Goal: Task Accomplishment & Management: Complete application form

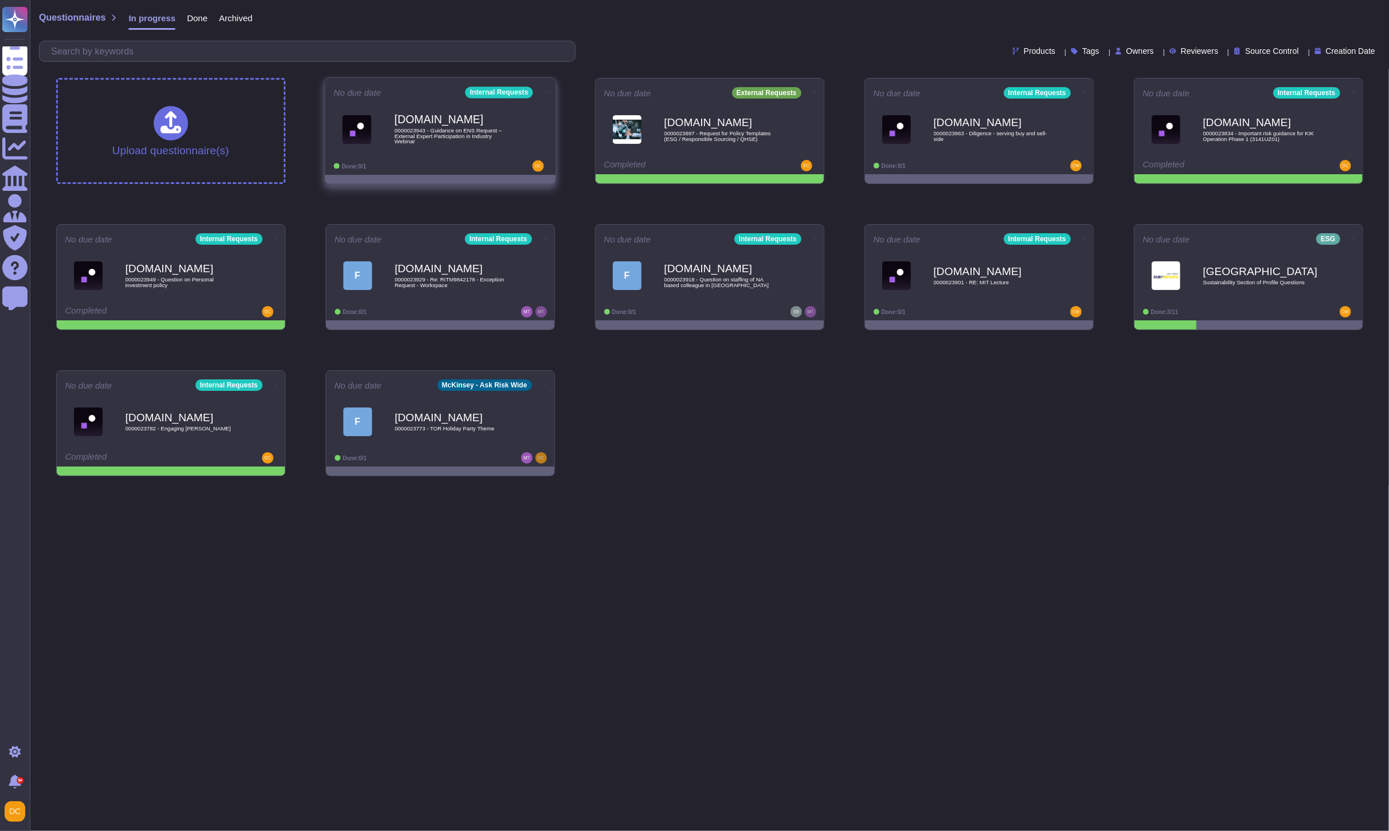
click at [480, 142] on span "0000023943 - Guidance on ENS Request – External Expert Participation in Industr…" at bounding box center [452, 136] width 116 height 17
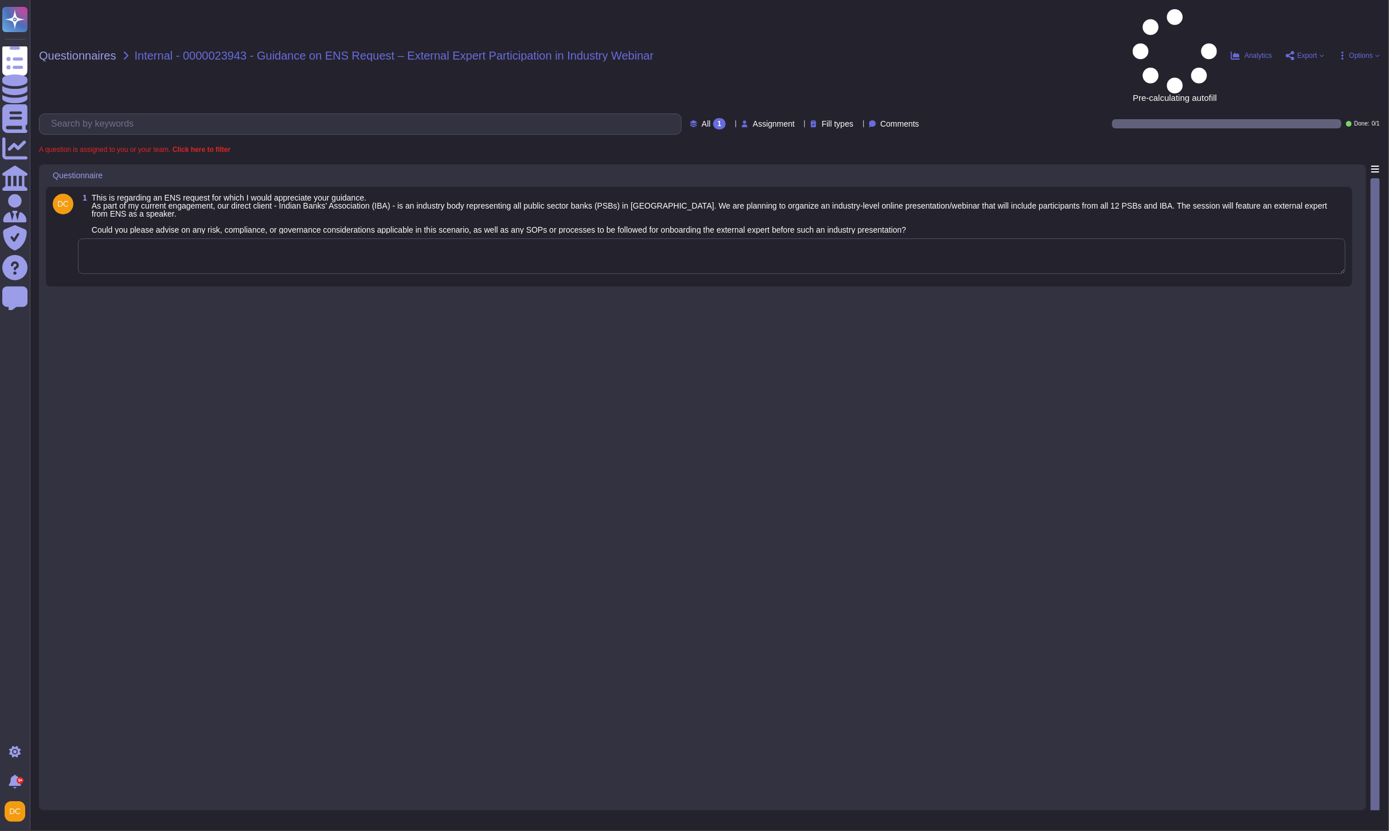
click at [262, 238] on textarea at bounding box center [712, 256] width 1268 height 36
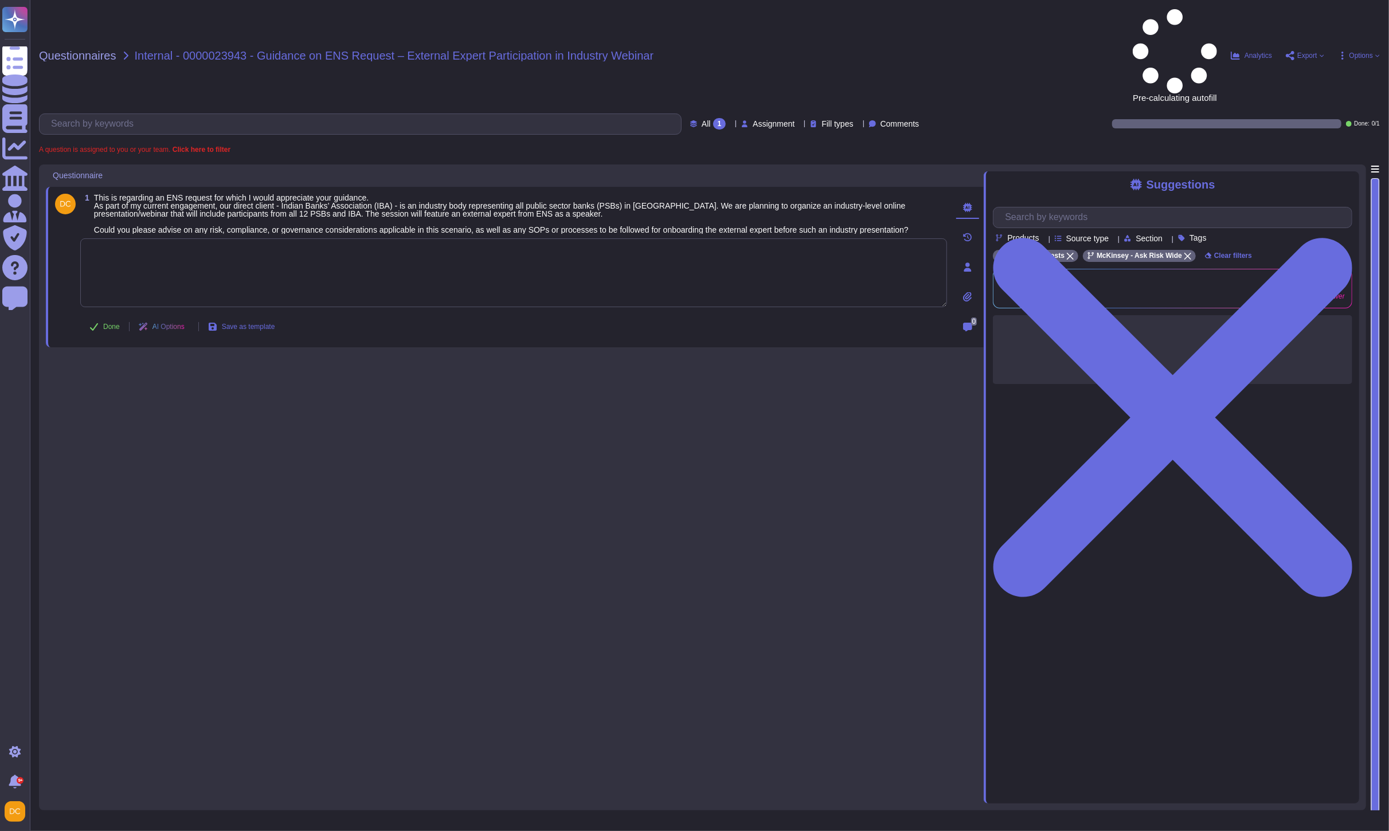
click at [209, 238] on textarea at bounding box center [513, 272] width 867 height 69
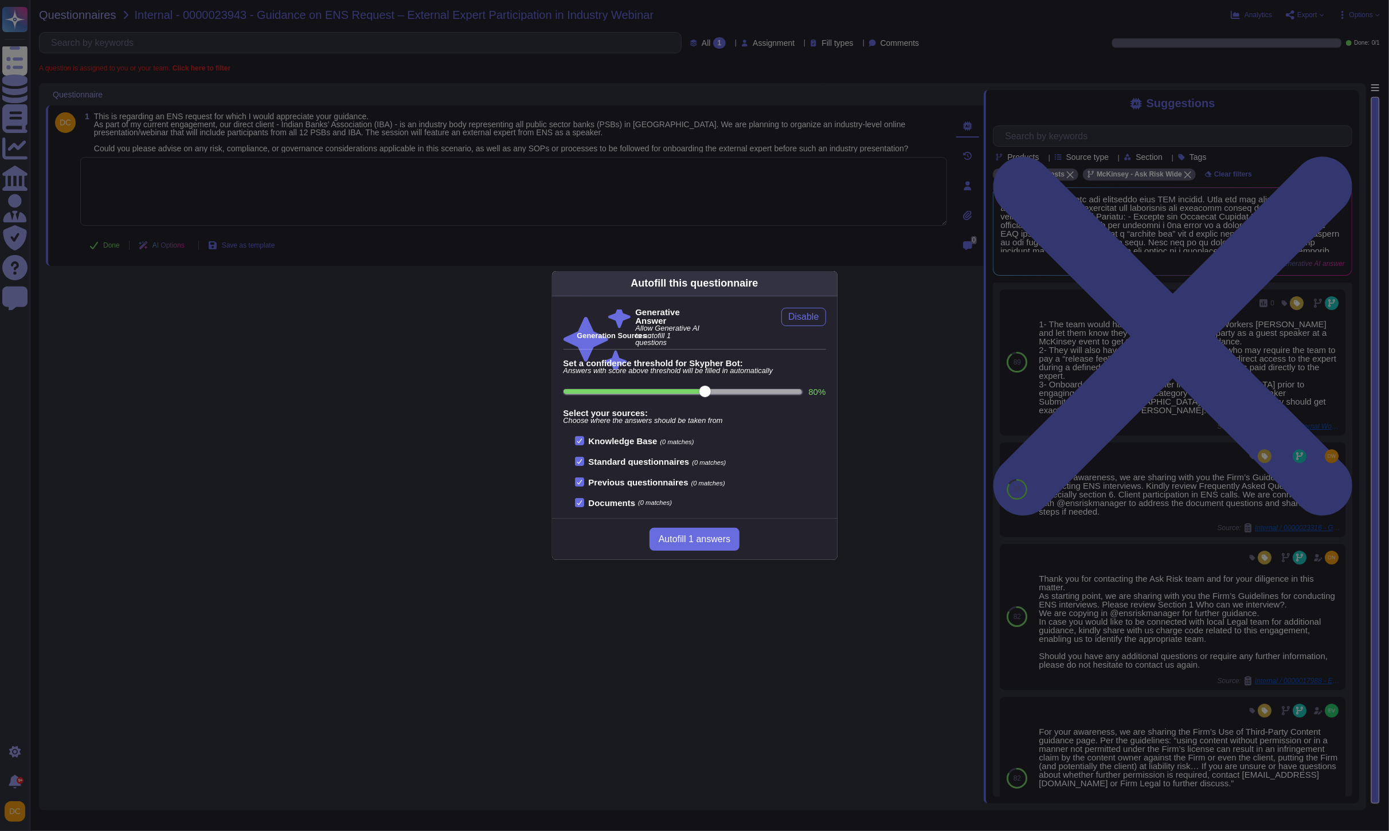
click at [263, 202] on div "Autofill this questionnaire Generative Answer Allow Generative AI to autofill 1…" at bounding box center [694, 415] width 1389 height 831
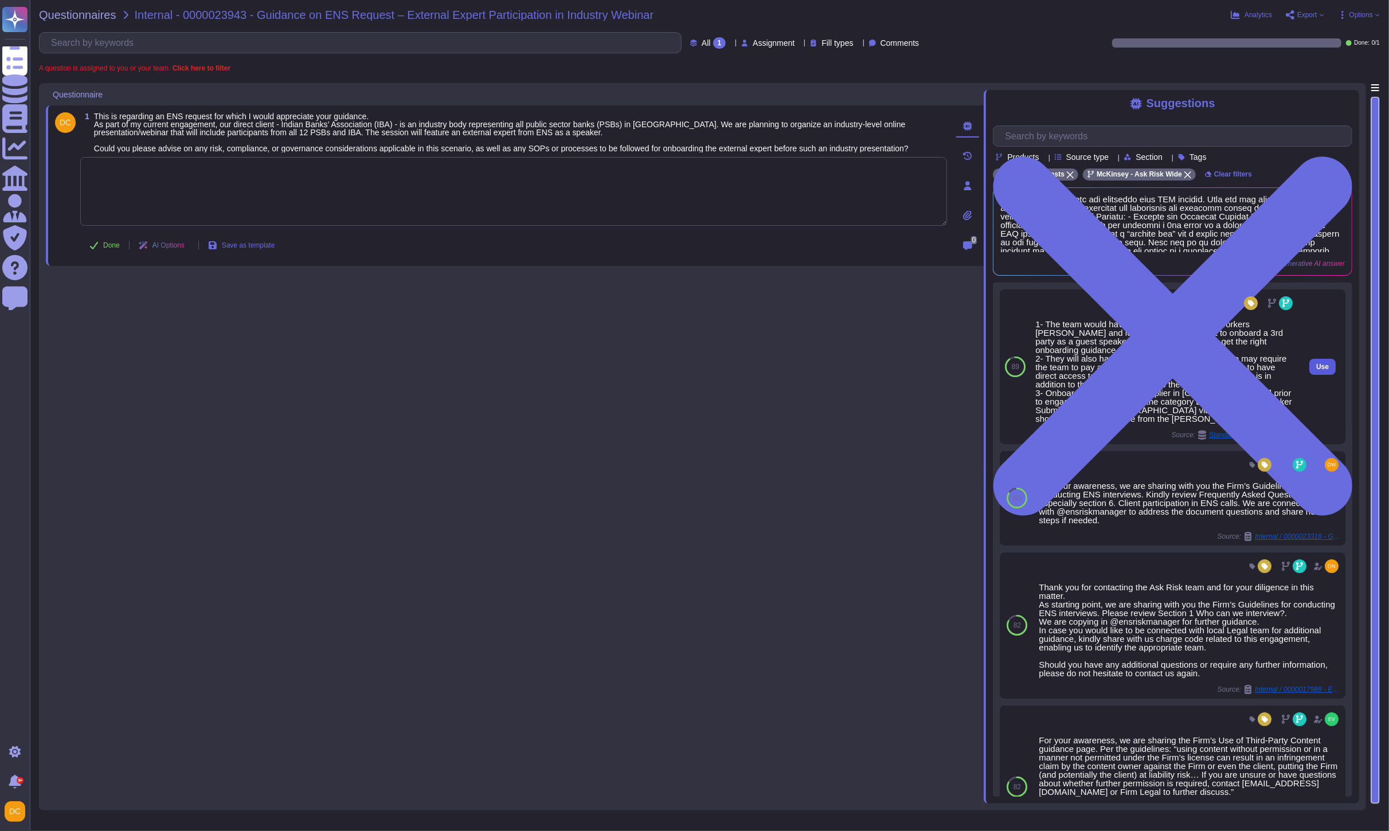
click at [1309, 370] on button "Use" at bounding box center [1322, 367] width 26 height 16
type textarea "1- The team would have to contact the External Workers [PERSON_NAME] and let th…"
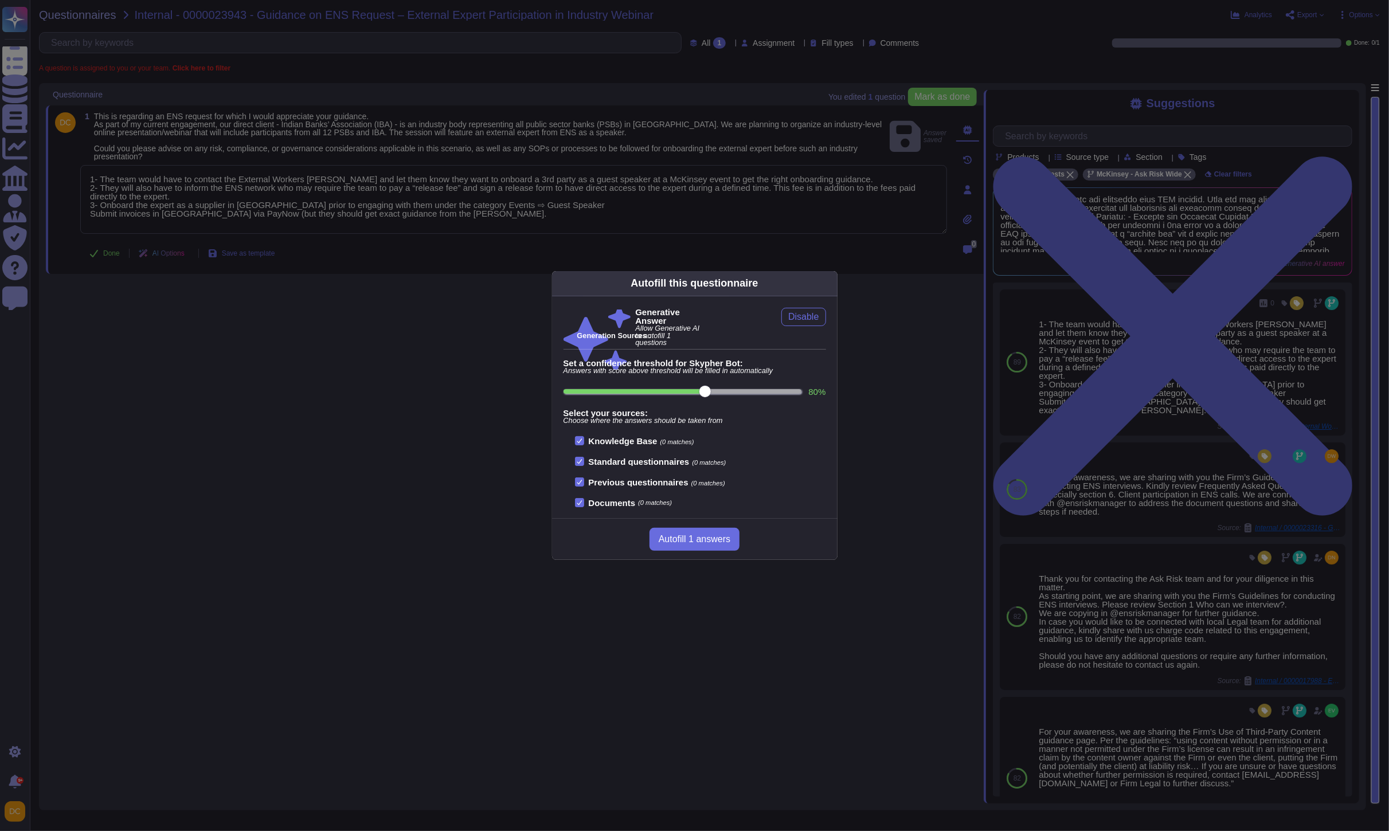
click at [116, 277] on div "Autofill this questionnaire Generative Answer Allow Generative AI to autofill 1…" at bounding box center [694, 415] width 1389 height 831
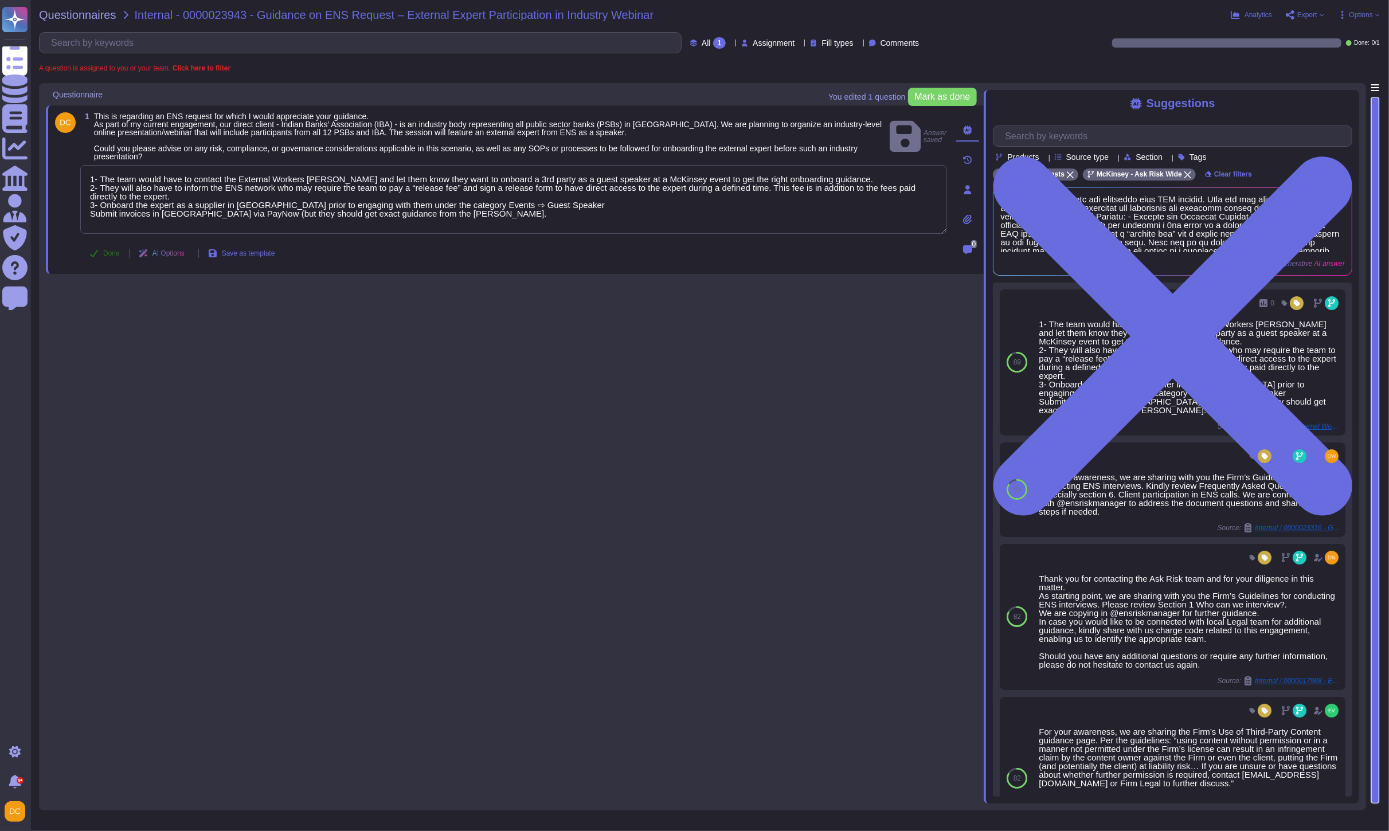
click at [117, 244] on button "Done" at bounding box center [104, 253] width 49 height 23
